Goal: Use online tool/utility: Utilize a website feature to perform a specific function

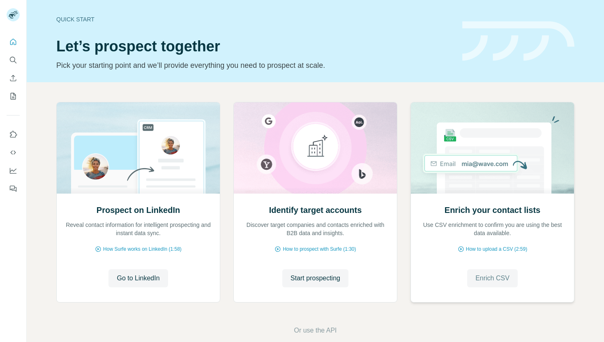
click at [497, 275] on span "Enrich CSV" at bounding box center [493, 278] width 34 height 10
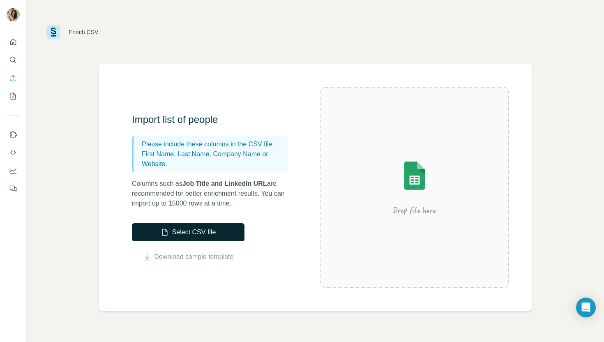
click at [187, 236] on button "Select CSV file" at bounding box center [188, 232] width 113 height 18
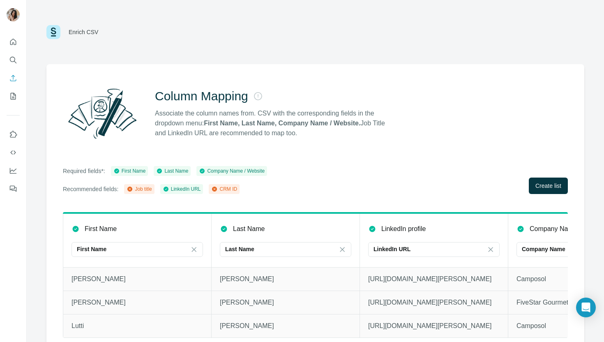
scroll to position [10, 0]
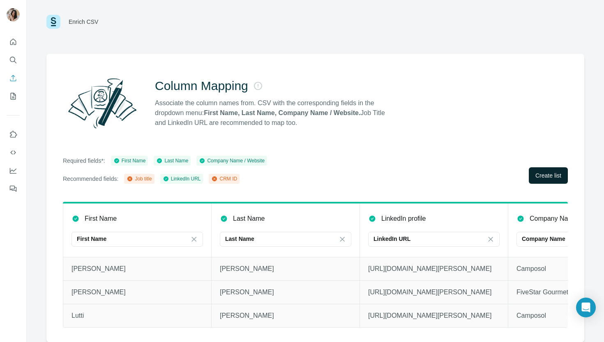
click at [542, 177] on span "Create list" at bounding box center [549, 175] width 26 height 8
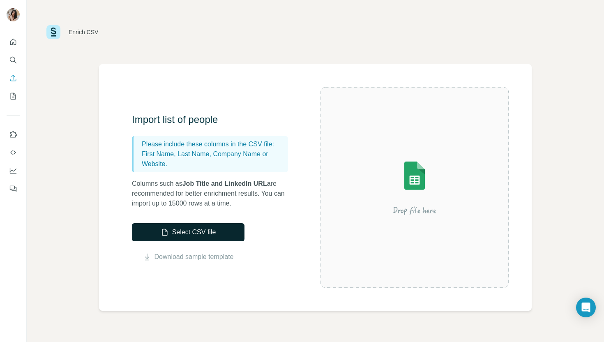
click at [186, 231] on button "Select CSV file" at bounding box center [188, 232] width 113 height 18
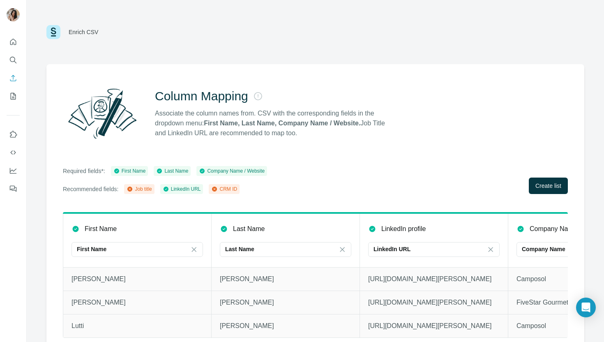
scroll to position [10, 0]
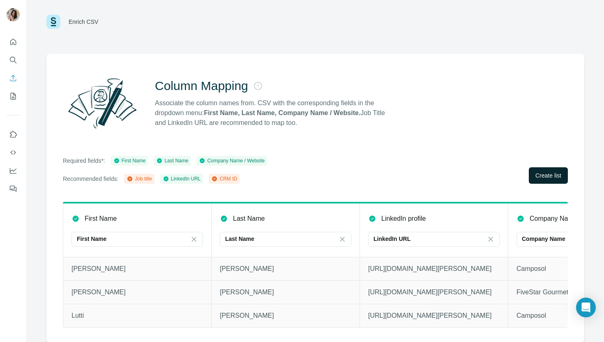
click at [547, 172] on span "Create list" at bounding box center [549, 175] width 26 height 8
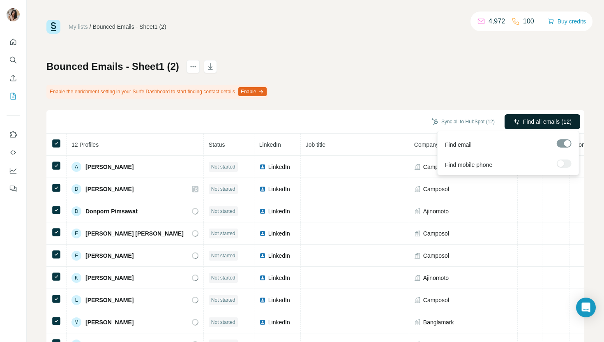
click at [528, 125] on span "Find all emails (12)" at bounding box center [547, 122] width 49 height 8
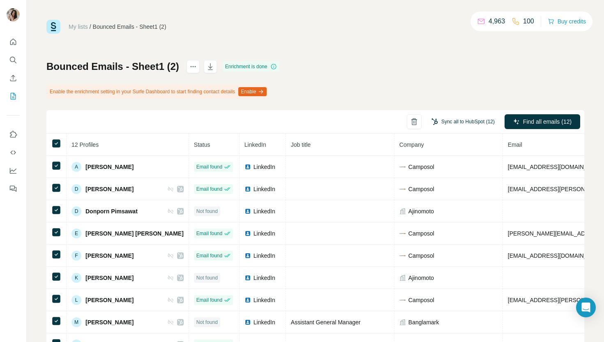
click at [487, 121] on button "Sync all to HubSpot (12)" at bounding box center [463, 122] width 75 height 12
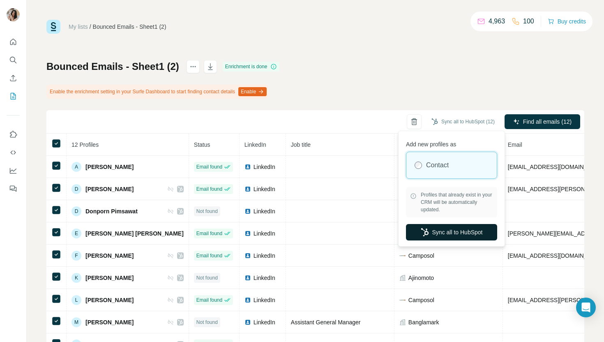
click at [452, 227] on button "Sync all to HubSpot" at bounding box center [451, 232] width 91 height 16
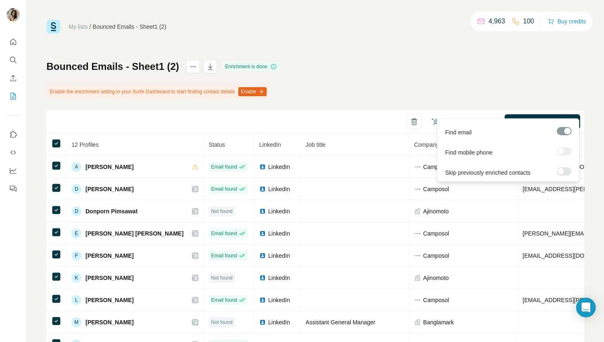
scroll to position [28, 0]
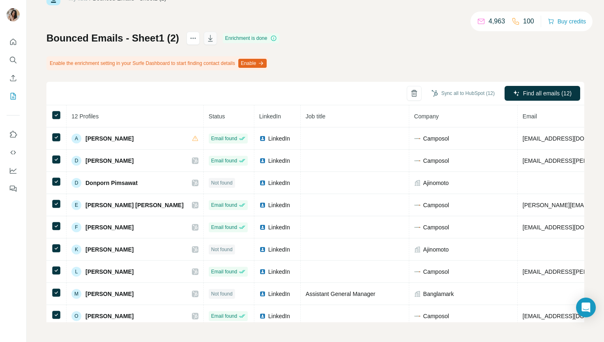
click at [210, 39] on icon "button" at bounding box center [210, 38] width 8 height 8
